Goal: Information Seeking & Learning: Learn about a topic

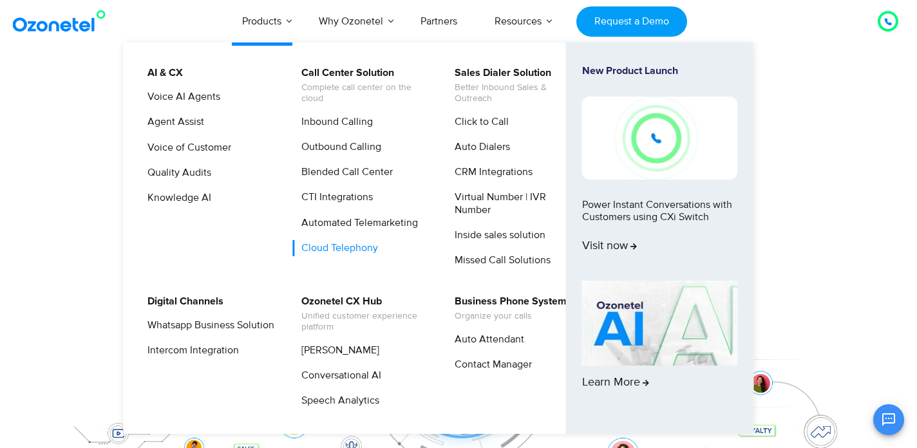
click at [359, 246] on link "Cloud Telephony" at bounding box center [336, 248] width 87 height 16
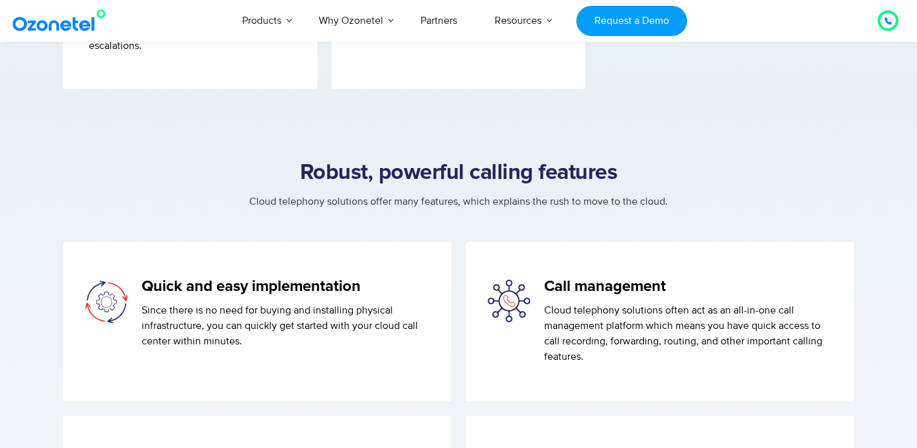
scroll to position [1456, 0]
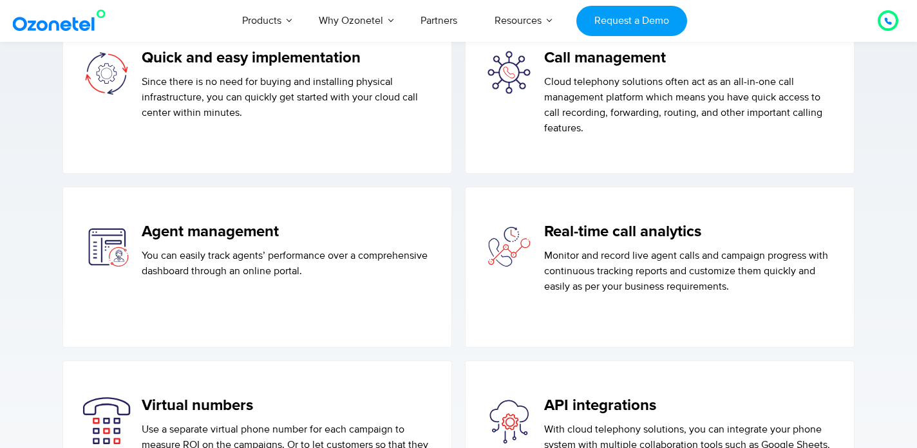
scroll to position [1683, 0]
